Goal: Information Seeking & Learning: Learn about a topic

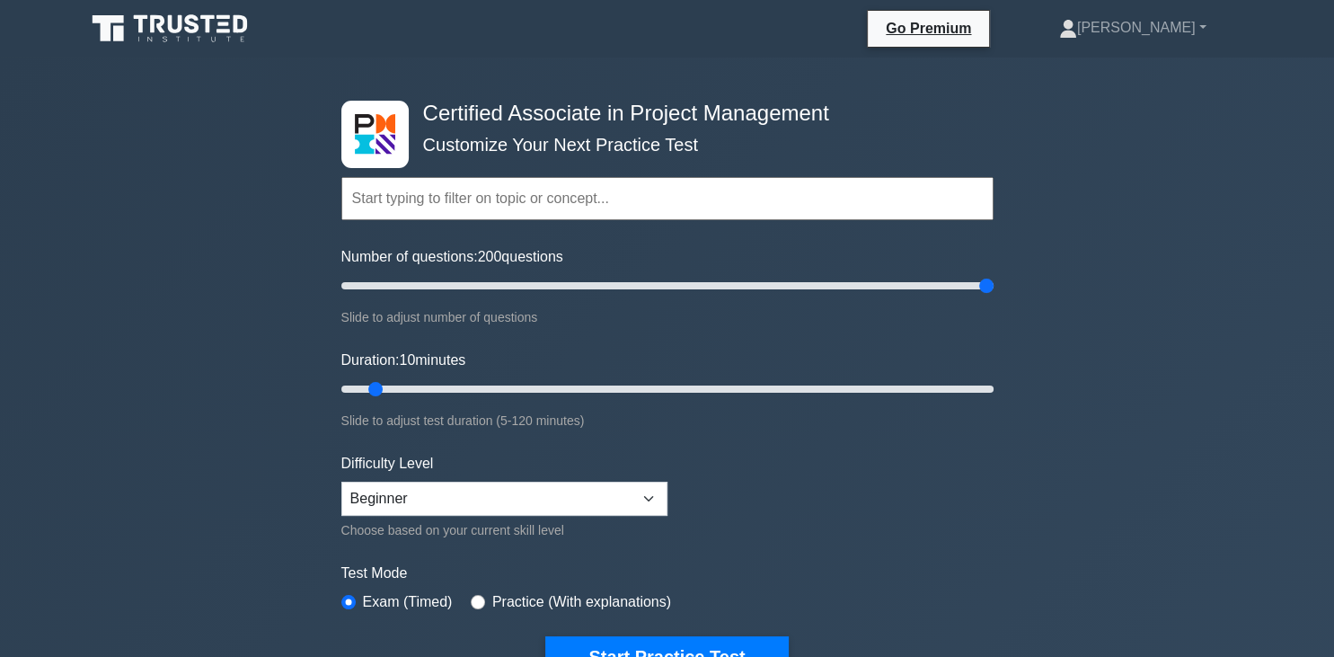
drag, startPoint x: 366, startPoint y: 285, endPoint x: 1015, endPoint y: 286, distance: 648.8
type input "200"
click at [994, 282] on input "Number of questions: 200 questions" at bounding box center [667, 286] width 652 height 22
drag, startPoint x: 373, startPoint y: 385, endPoint x: 1044, endPoint y: 383, distance: 671.3
type input "120"
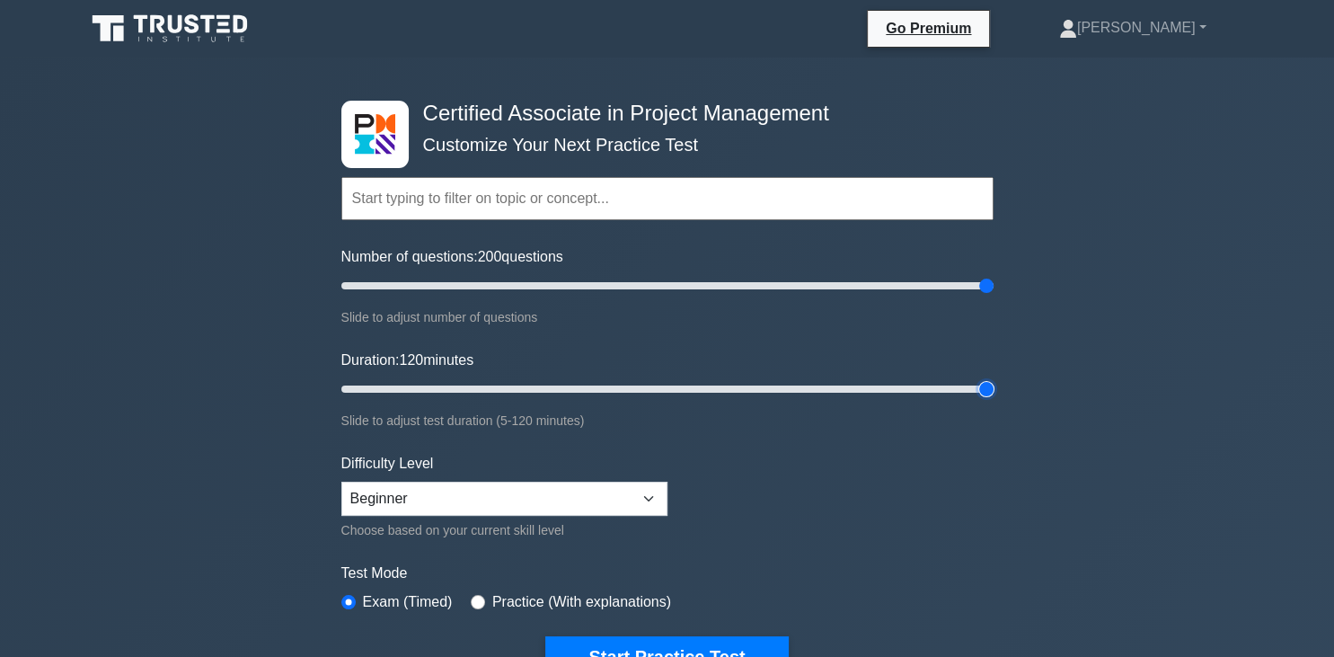
click at [994, 379] on input "Duration: 120 minutes" at bounding box center [667, 389] width 652 height 22
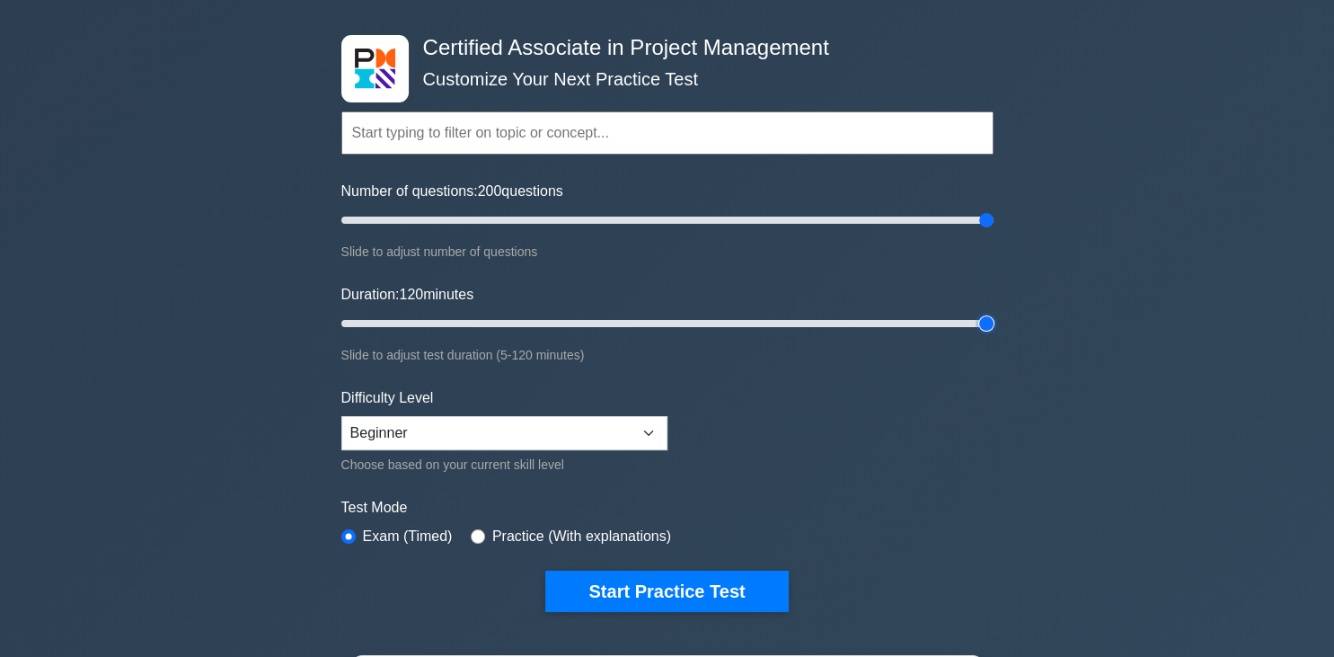
scroll to position [94, 0]
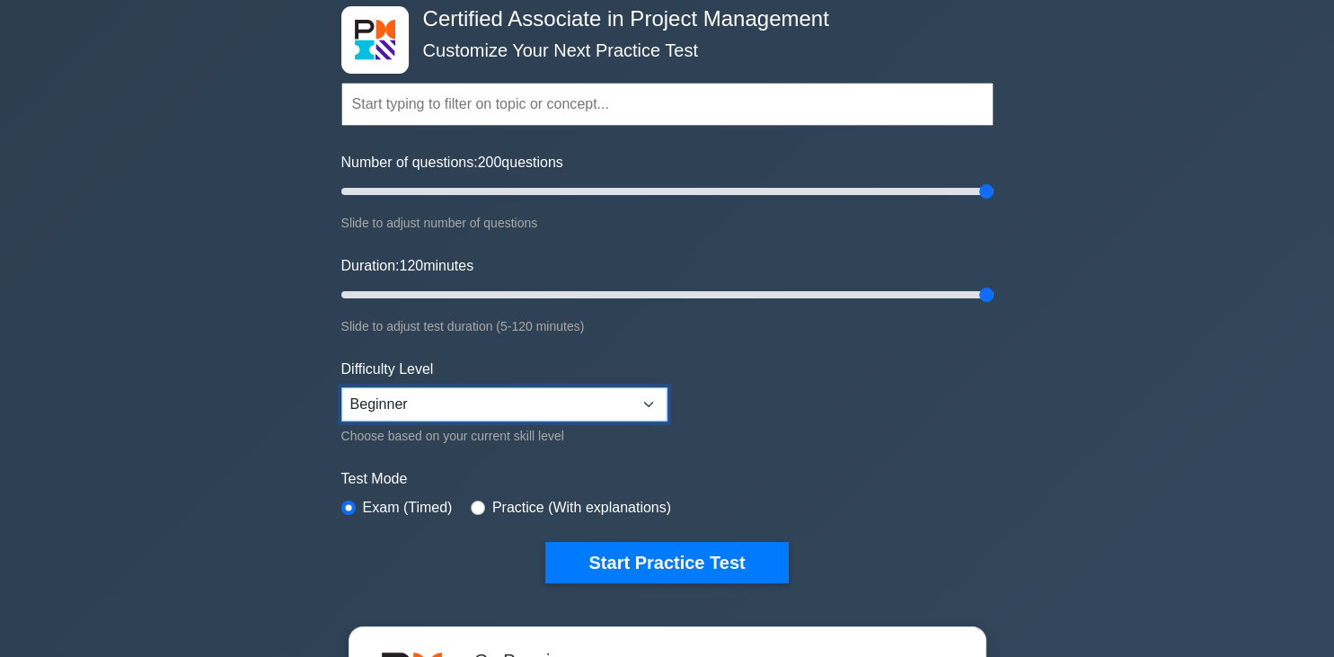
click at [341, 387] on select "Beginner Intermediate Expert" at bounding box center [504, 404] width 326 height 34
select select "expert"
click option "Expert" at bounding box center [0, 0] width 0 height 0
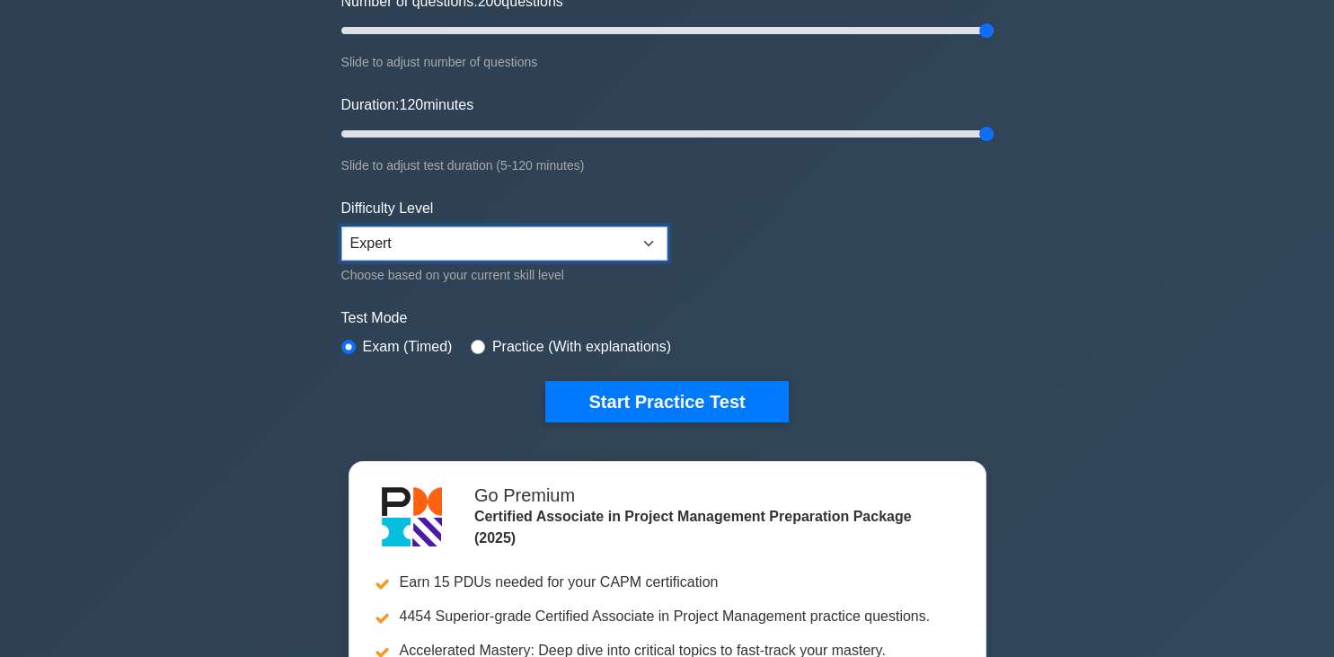
scroll to position [284, 0]
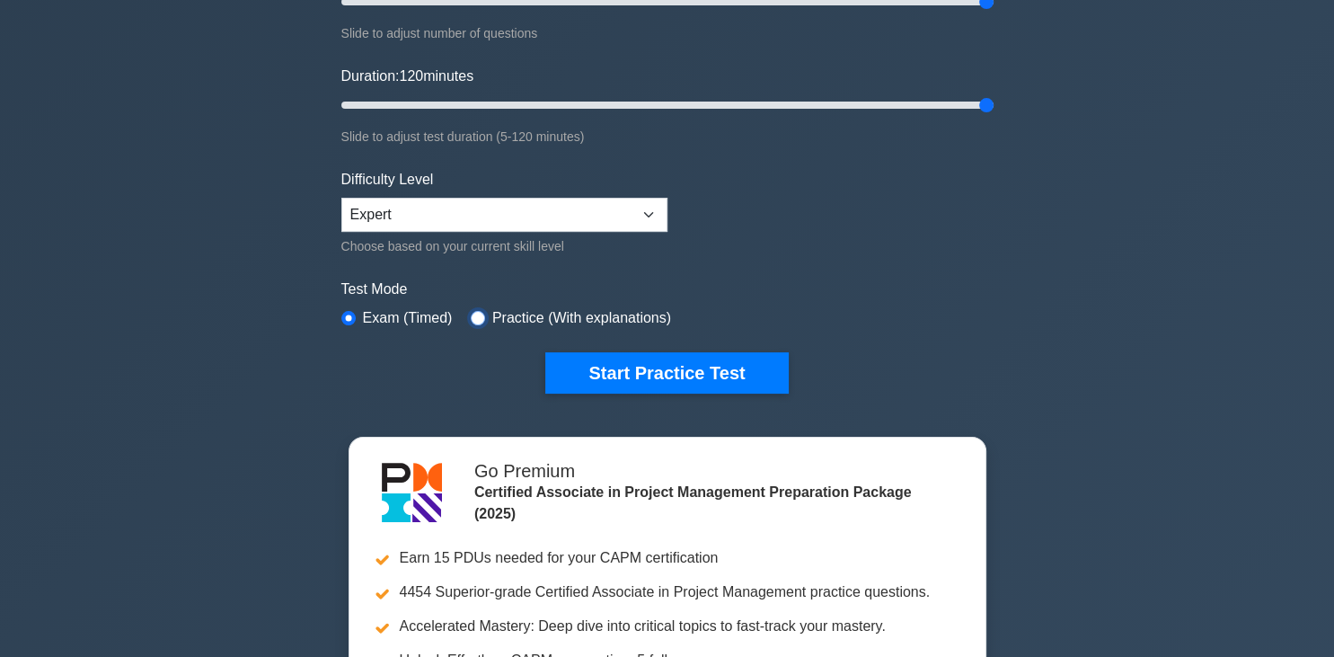
click at [475, 312] on input "radio" at bounding box center [478, 318] width 14 height 14
radio input "true"
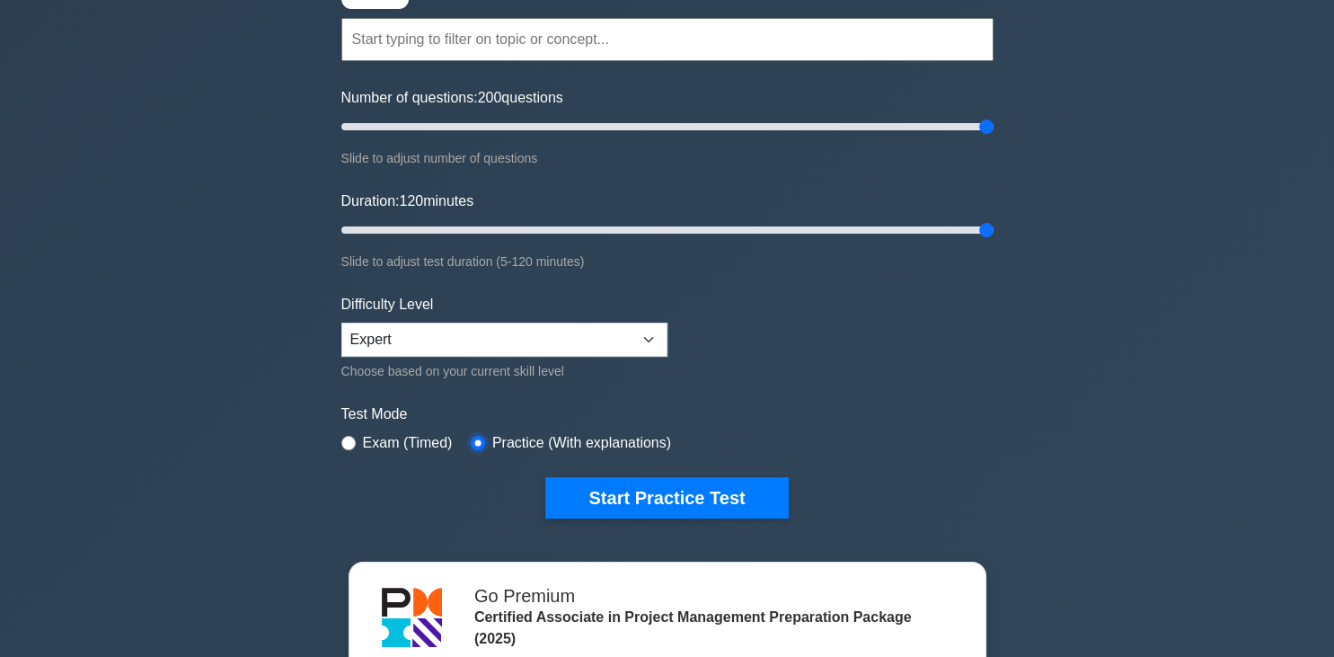
scroll to position [190, 0]
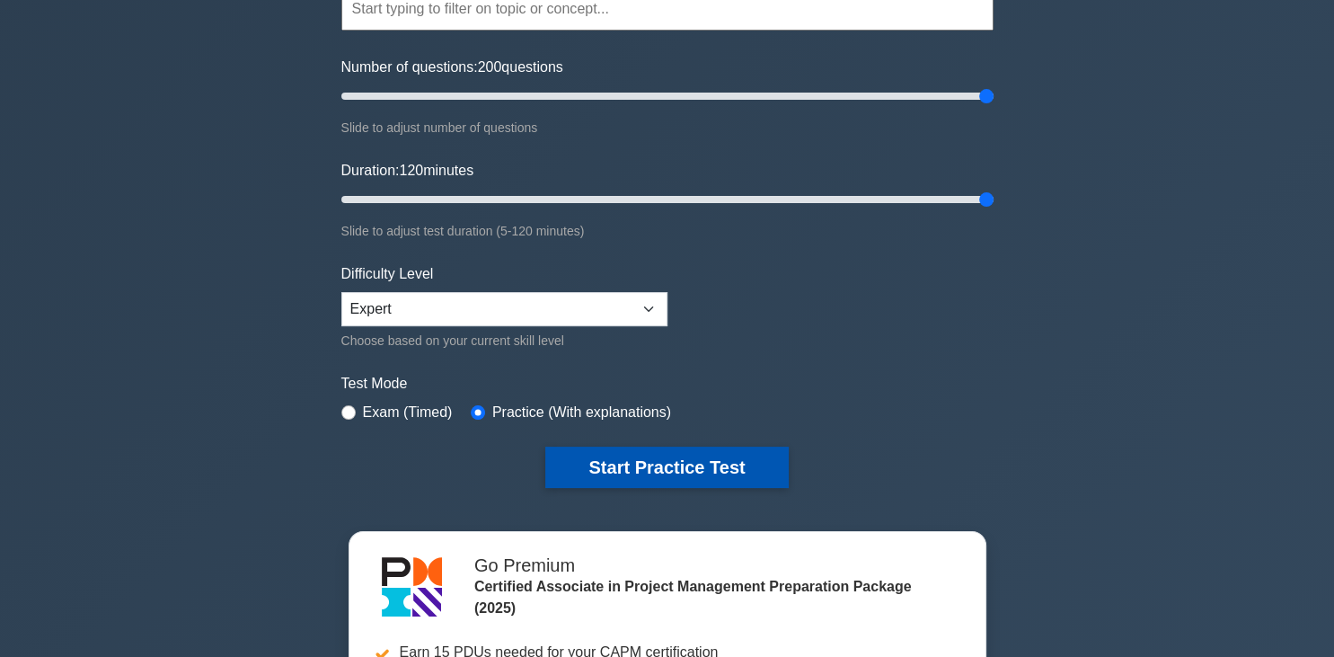
click at [652, 461] on button "Start Practice Test" at bounding box center [666, 467] width 243 height 41
click at [682, 464] on button "Start Practice Test" at bounding box center [666, 467] width 243 height 41
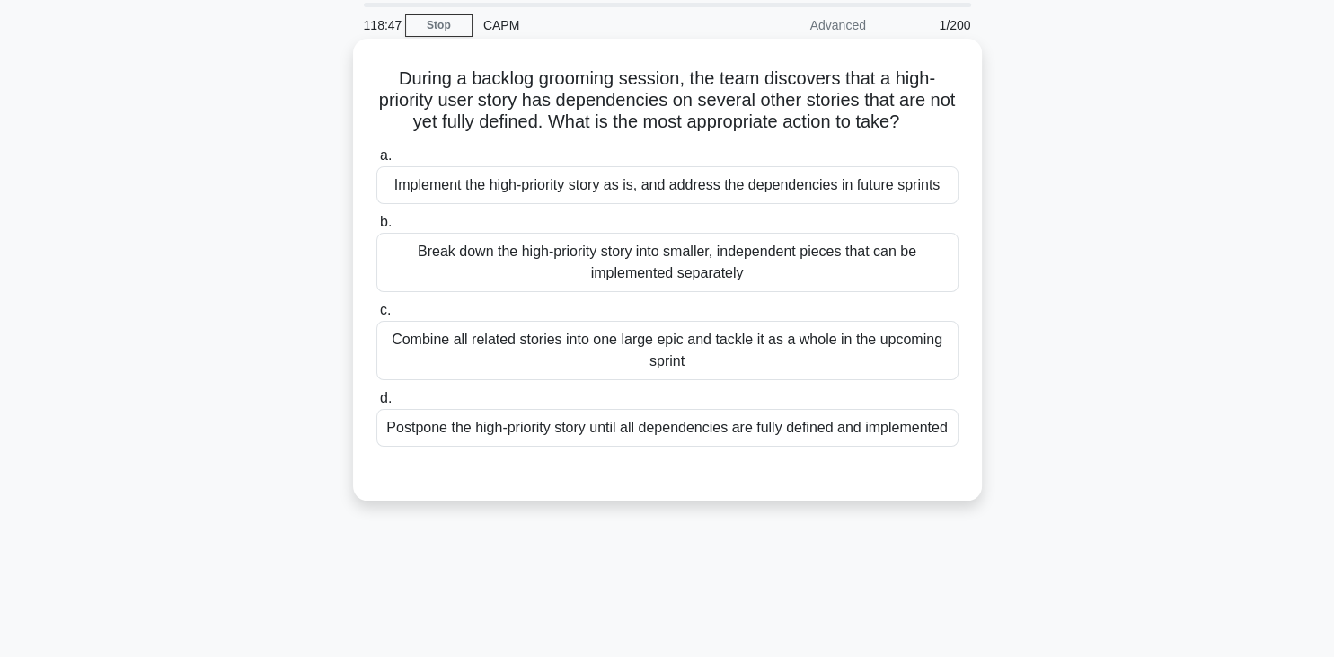
scroll to position [94, 0]
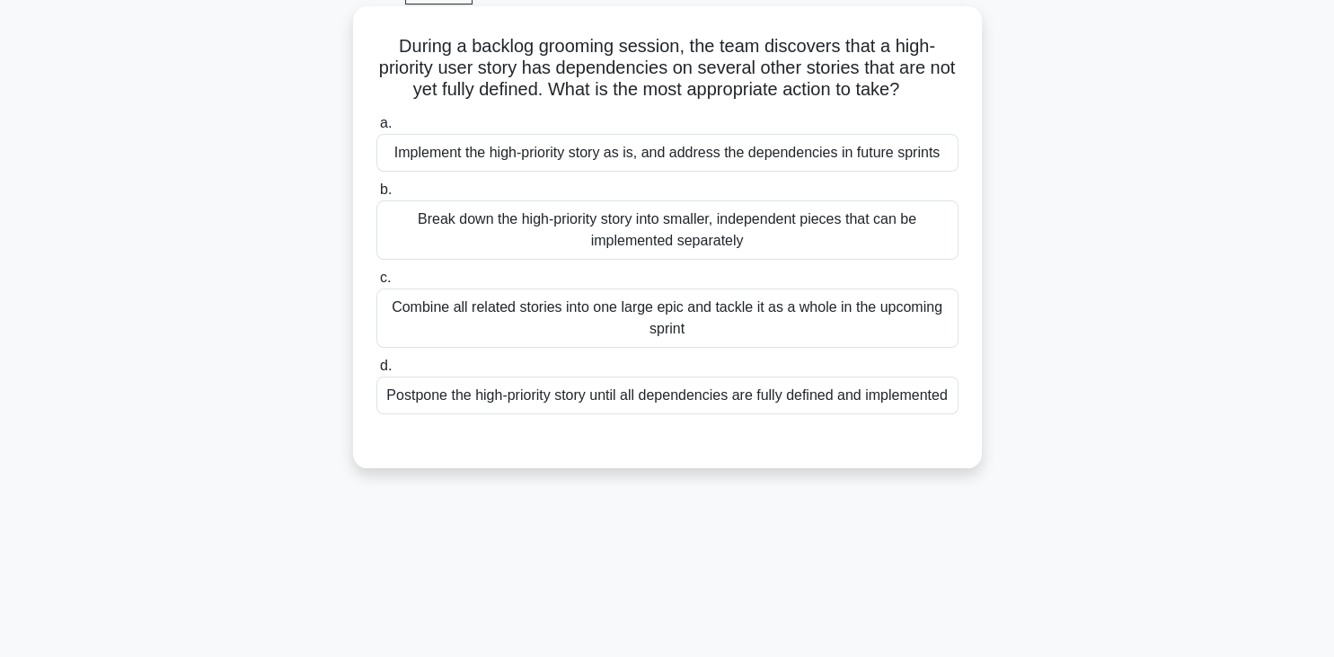
click at [527, 398] on div "Postpone the high-priority story until all dependencies are fully defined and i…" at bounding box center [668, 396] width 582 height 38
click at [377, 372] on input "d. Postpone the high-priority story until all dependencies are fully defined an…" at bounding box center [377, 366] width 0 height 12
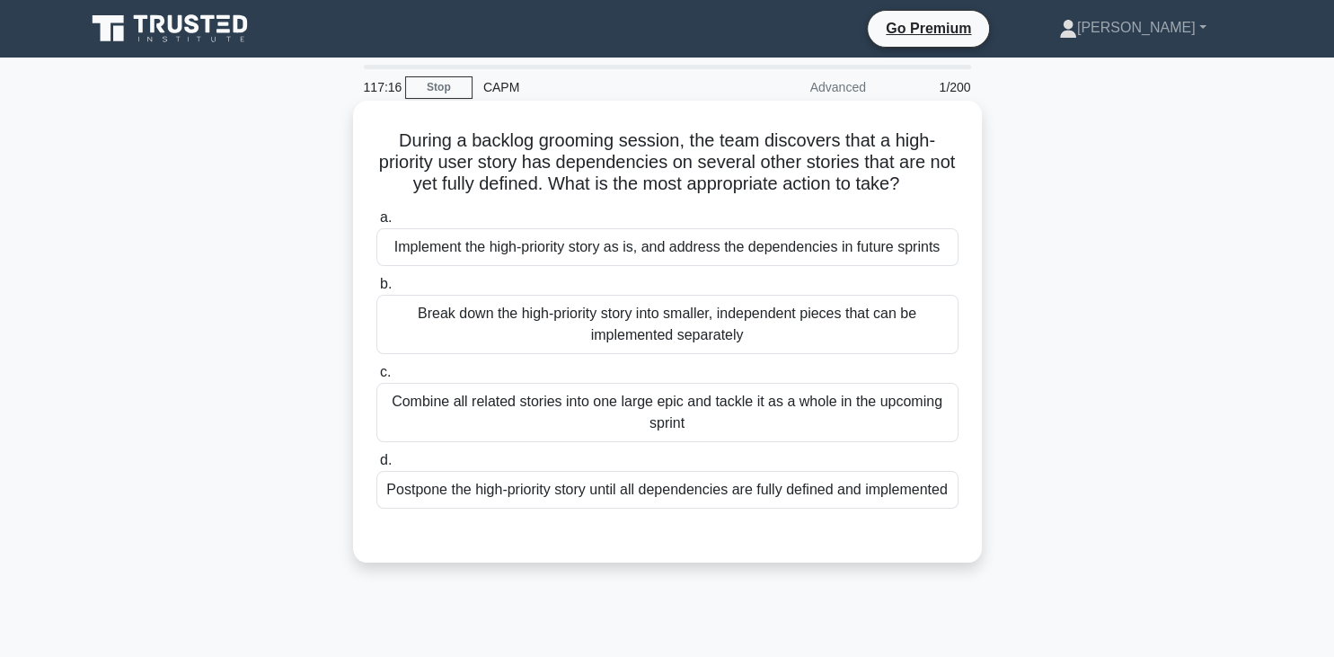
click at [408, 315] on div "Break down the high-priority story into smaller, independent pieces that can be…" at bounding box center [668, 324] width 582 height 59
click at [377, 290] on input "b. Break down the high-priority story into smaller, independent pieces that can…" at bounding box center [377, 285] width 0 height 12
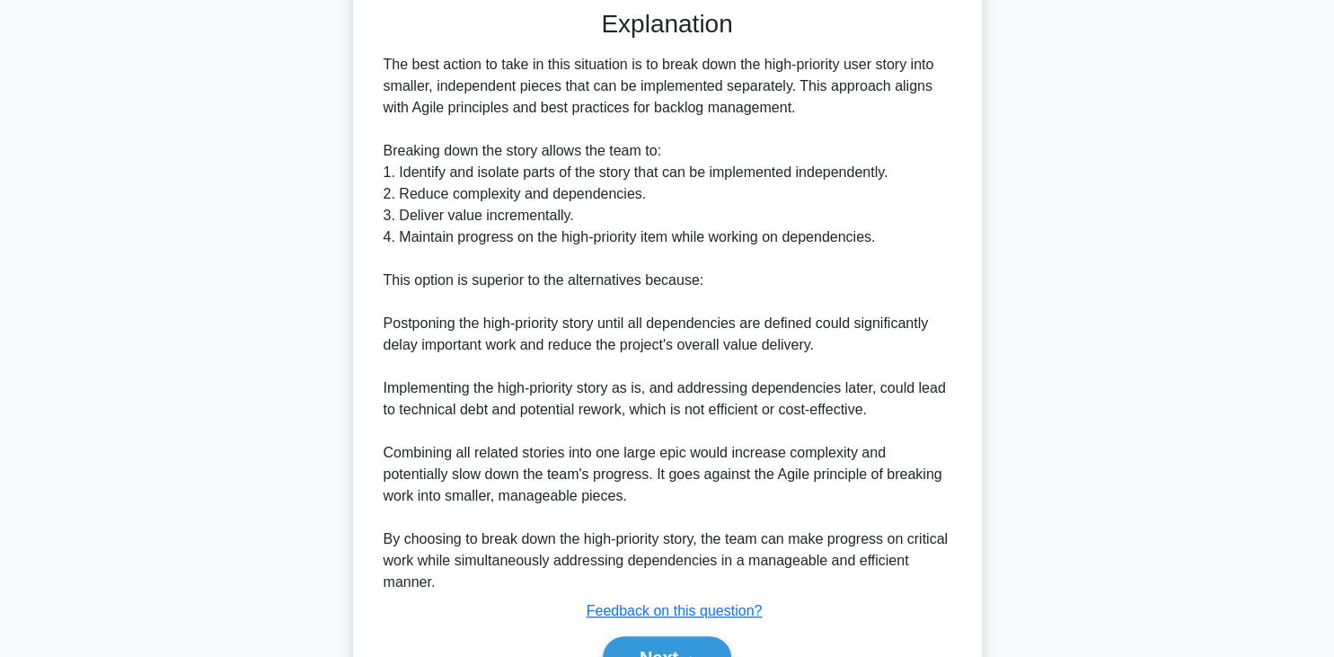
scroll to position [474, 0]
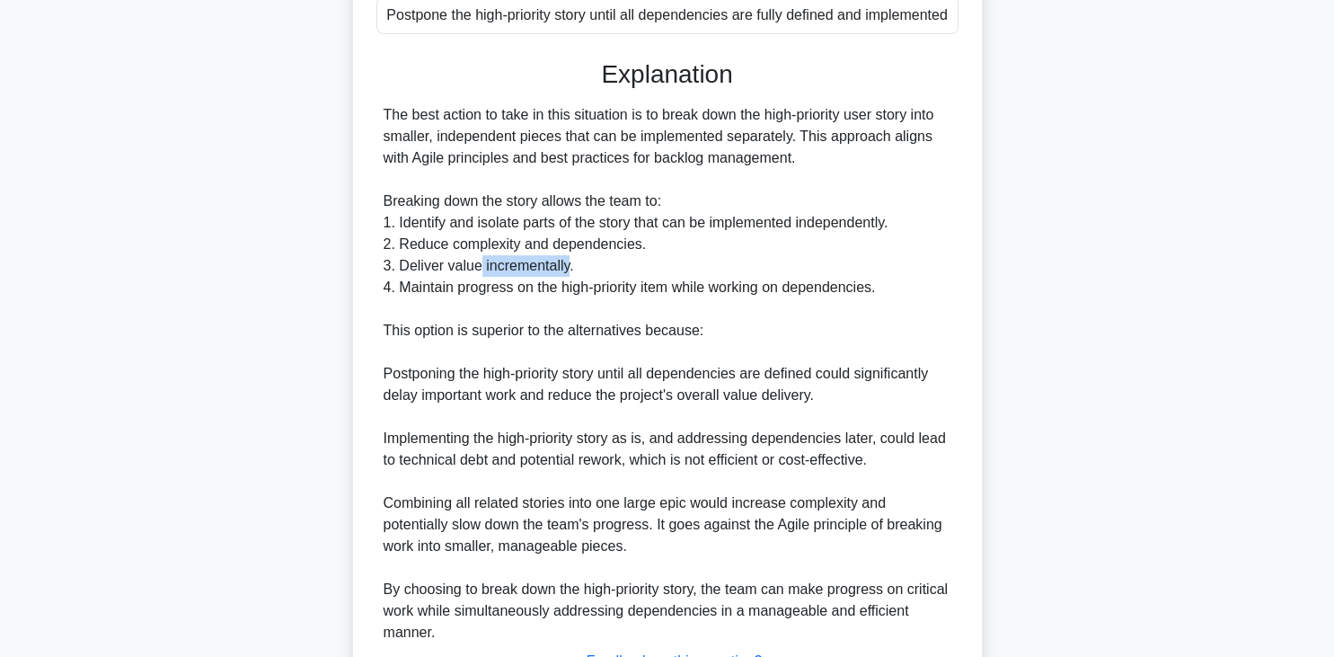
drag, startPoint x: 565, startPoint y: 286, endPoint x: 486, endPoint y: 285, distance: 79.1
click at [481, 288] on div "The best action to take in this situation is to break down the high-priority us…" at bounding box center [668, 373] width 568 height 539
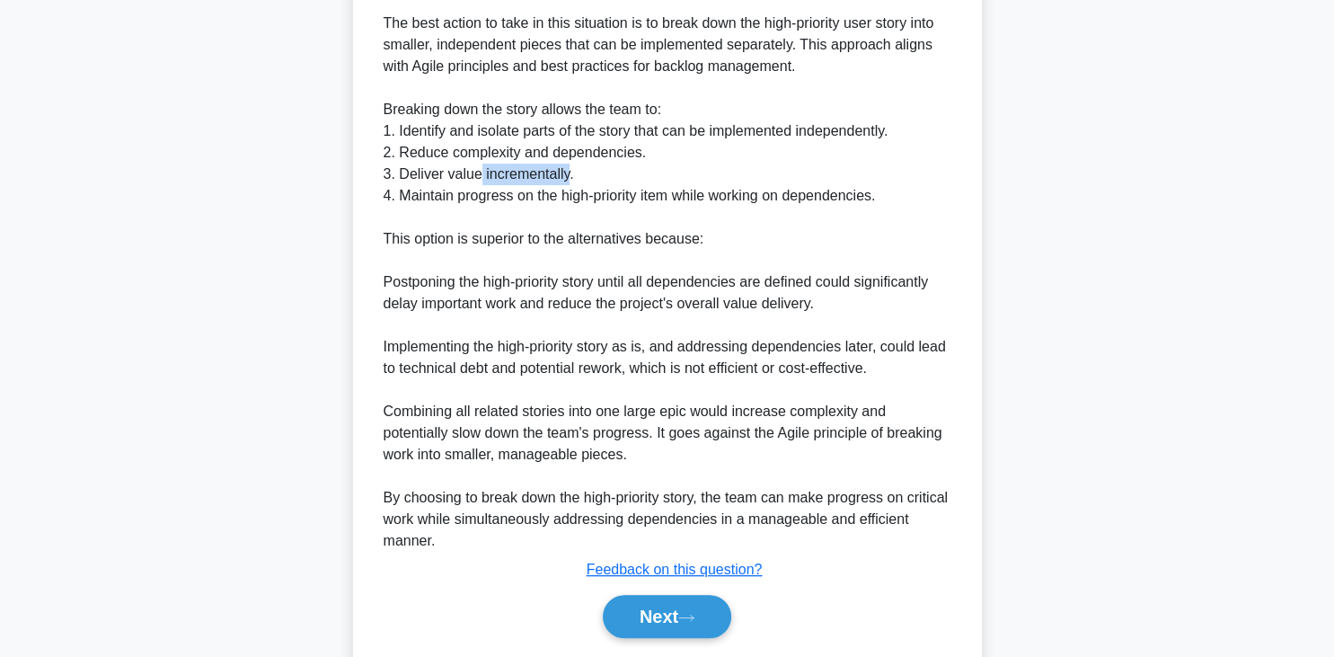
scroll to position [644, 0]
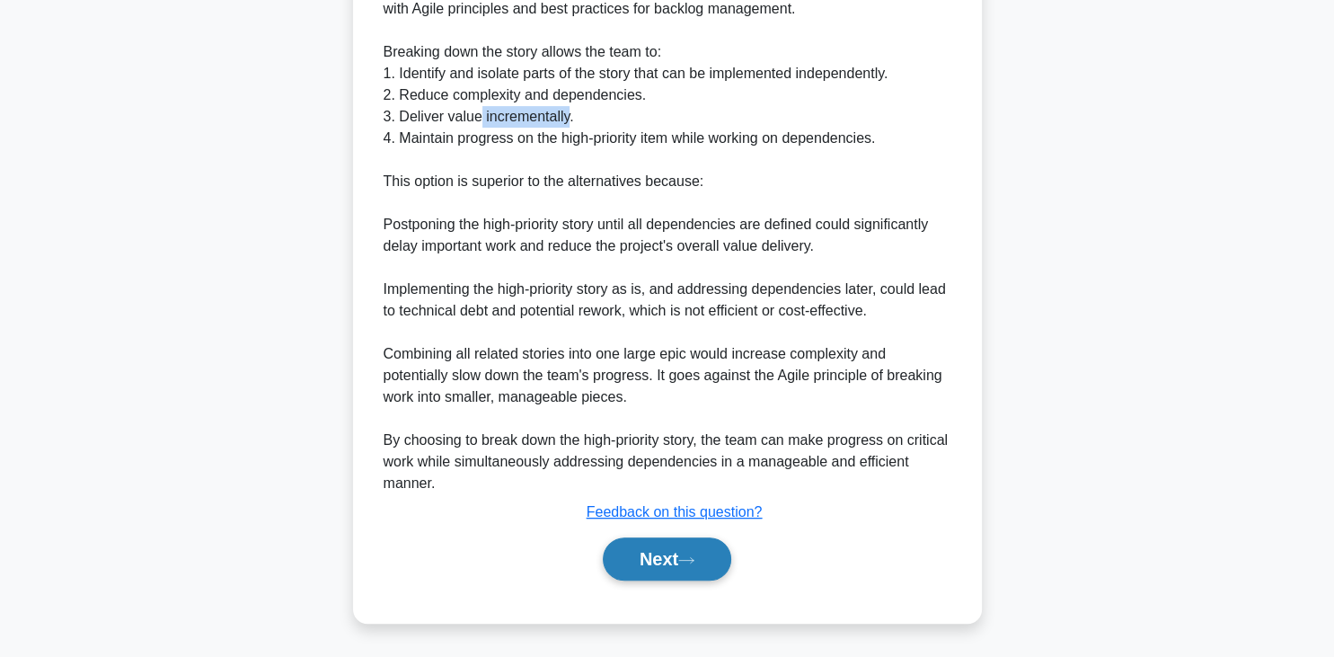
click at [654, 566] on button "Next" at bounding box center [667, 558] width 129 height 43
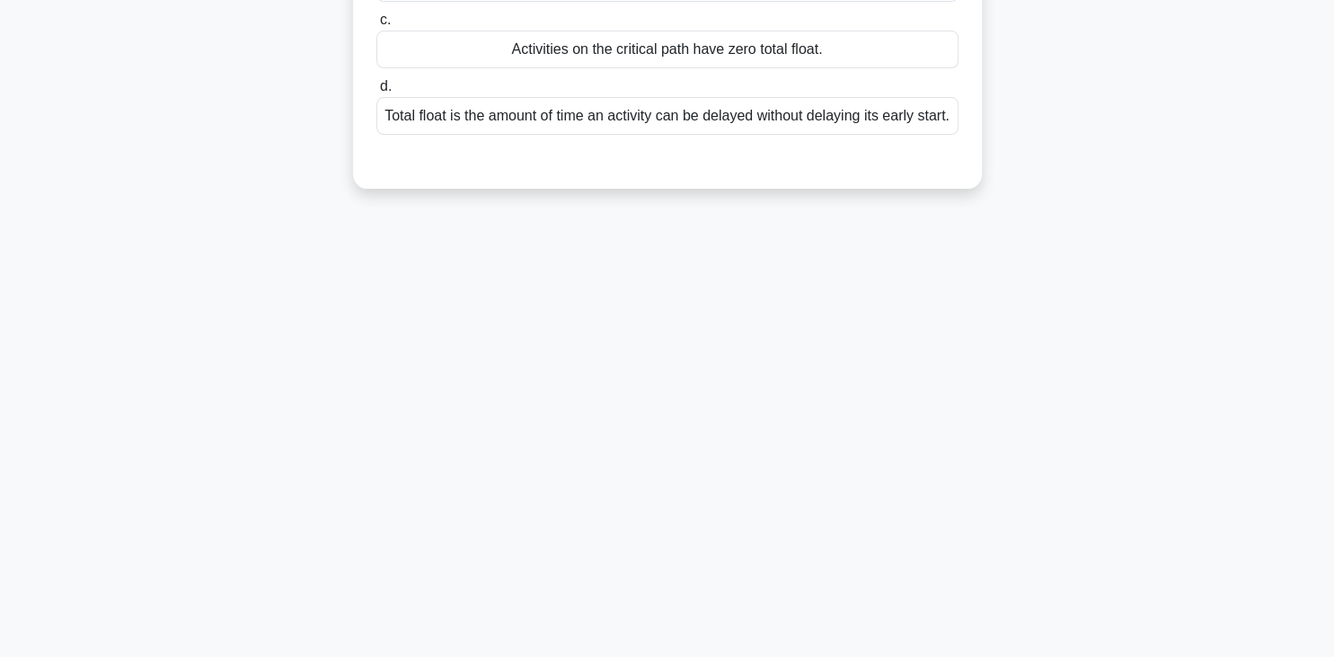
scroll to position [0, 0]
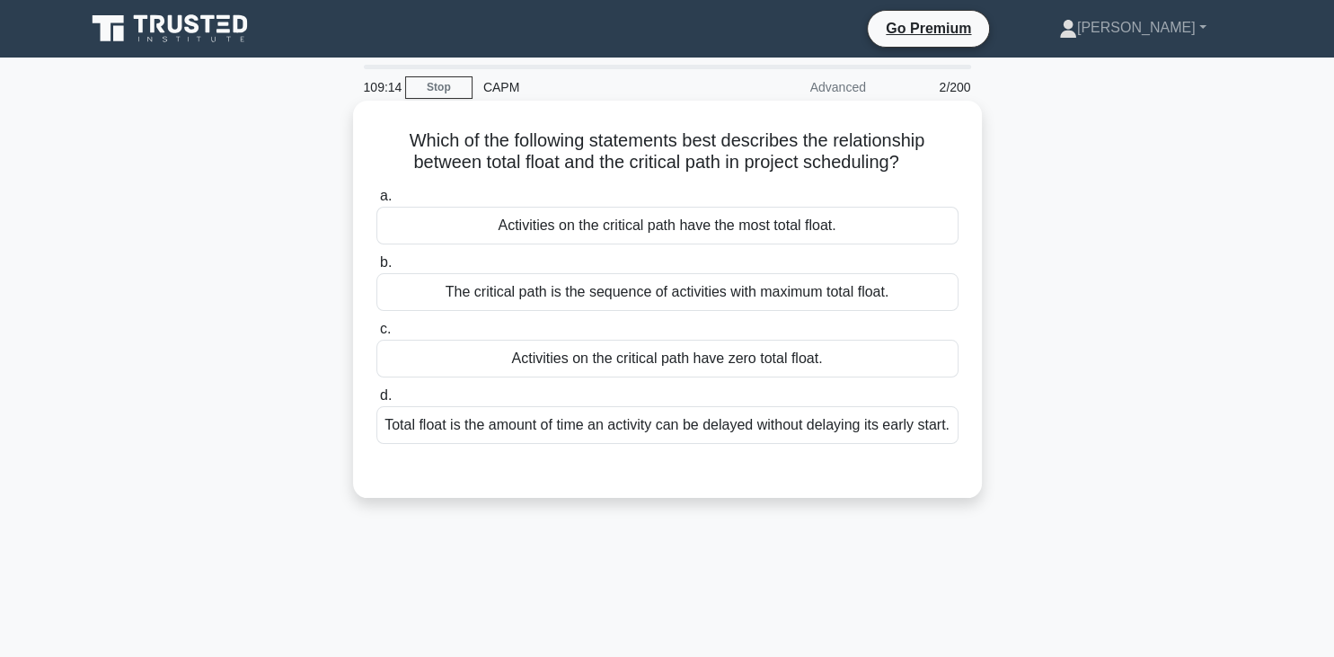
click at [420, 297] on div "The critical path is the sequence of activities with maximum total float." at bounding box center [668, 292] width 582 height 38
click at [377, 269] on input "b. The critical path is the sequence of activities with maximum total float." at bounding box center [377, 263] width 0 height 12
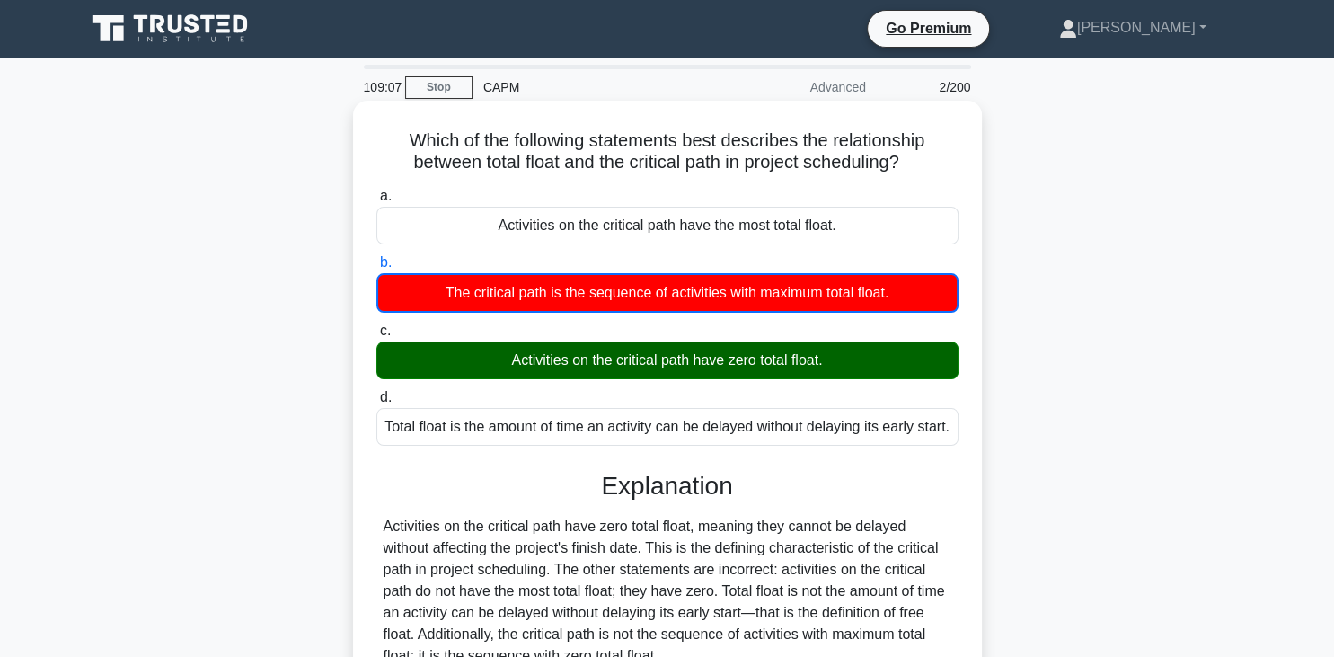
click at [494, 363] on div "Activities on the critical path have zero total float." at bounding box center [668, 360] width 582 height 38
click at [377, 337] on input "c. Activities on the critical path have zero total float." at bounding box center [377, 331] width 0 height 12
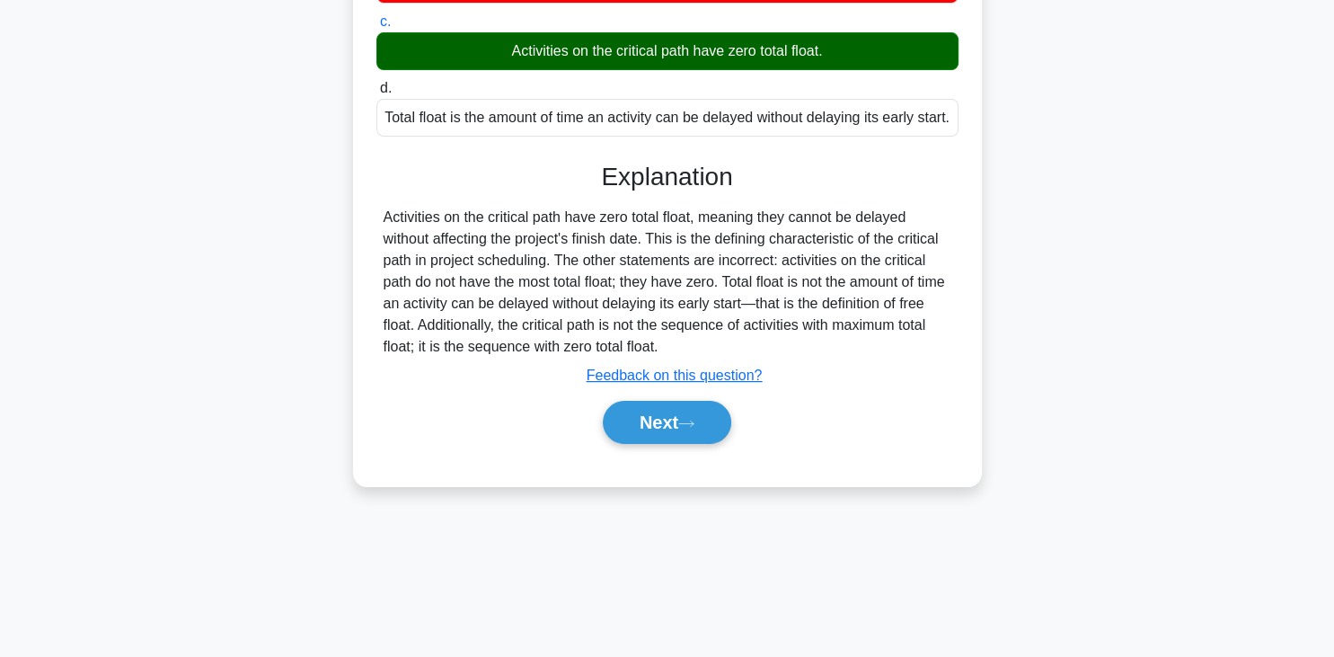
scroll to position [314, 0]
